Goal: Book appointment/travel/reservation

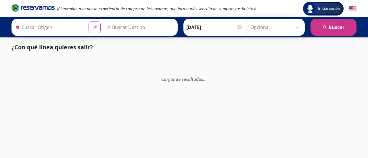
type input "Tijuana, [GEOGRAPHIC_DATA][US_STATE]"
type input "Tecate, [GEOGRAPHIC_DATA][US_STATE]"
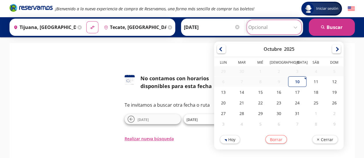
click at [295, 30] on input "Opcional" at bounding box center [273, 27] width 51 height 14
click at [293, 83] on div "10" at bounding box center [297, 82] width 18 height 11
type input "[DATE]"
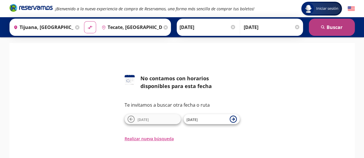
click at [327, 33] on button "search [GEOGRAPHIC_DATA]" at bounding box center [332, 27] width 46 height 17
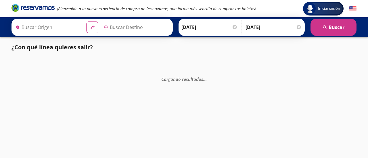
type input "Tijuana, [GEOGRAPHIC_DATA][US_STATE]"
type input "Tecate, [GEOGRAPHIC_DATA][US_STATE]"
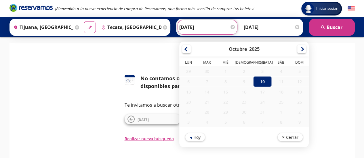
click at [209, 30] on input "[DATE]" at bounding box center [207, 27] width 56 height 14
click at [207, 27] on input "[DATE]" at bounding box center [207, 27] width 56 height 14
drag, startPoint x: 328, startPoint y: 84, endPoint x: 326, endPoint y: 46, distance: 37.7
click at [328, 83] on div "126 No contamos con horarios disponibles para esta fecha Te invitamos a buscar …" at bounding box center [182, 108] width 337 height 67
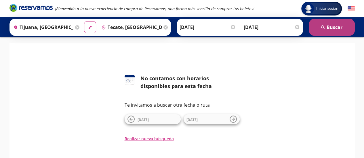
click at [330, 31] on button "search [GEOGRAPHIC_DATA]" at bounding box center [332, 27] width 46 height 17
click at [330, 30] on button "search [GEOGRAPHIC_DATA]" at bounding box center [332, 27] width 46 height 17
click at [328, 30] on button "search [GEOGRAPHIC_DATA]" at bounding box center [332, 27] width 46 height 17
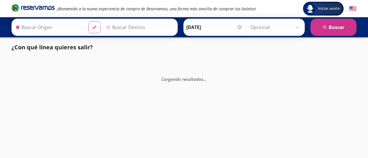
type input "Tijuana, [GEOGRAPHIC_DATA][US_STATE]"
type input "Tecate, [GEOGRAPHIC_DATA][US_STATE]"
